Goal: Navigation & Orientation: Go to known website

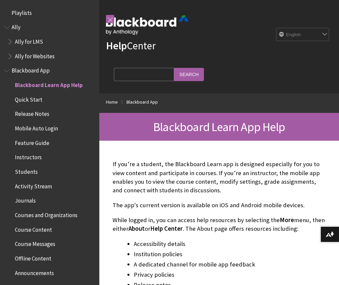
click at [310, 35] on select "English عربية Català Cymraeg Deutsch Español Suomi Français עברית Italiano 日本語 …" at bounding box center [302, 34] width 53 height 13
select select "/ar-sa/Blackboard_App"
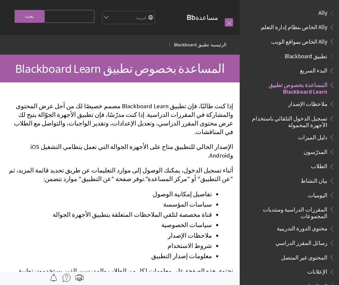
scroll to position [68, 0]
